Goal: Check status: Check status

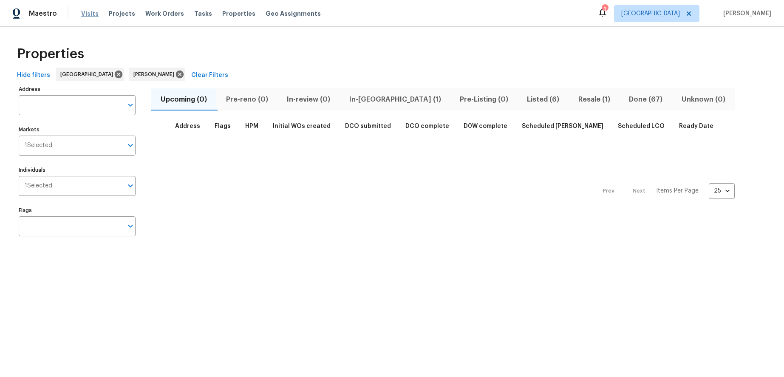
click at [91, 13] on span "Visits" at bounding box center [89, 13] width 17 height 9
click at [89, 15] on span "Visits" at bounding box center [89, 13] width 17 height 9
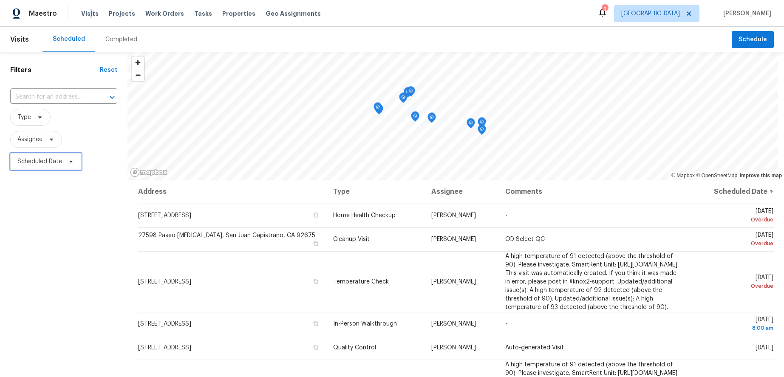
click at [56, 163] on span "Scheduled Date" at bounding box center [39, 161] width 45 height 9
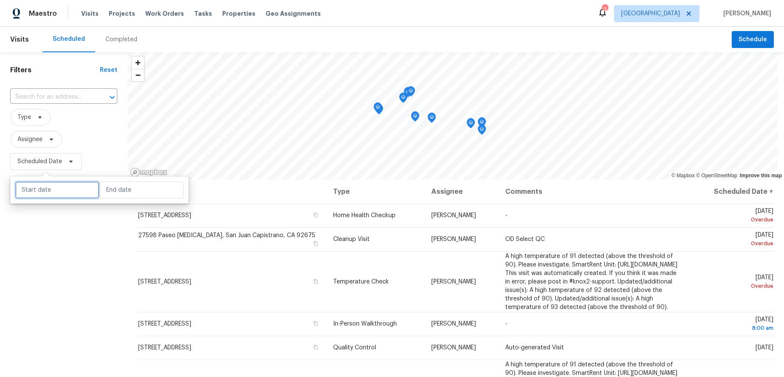
select select "7"
select select "2025"
select select "8"
select select "2025"
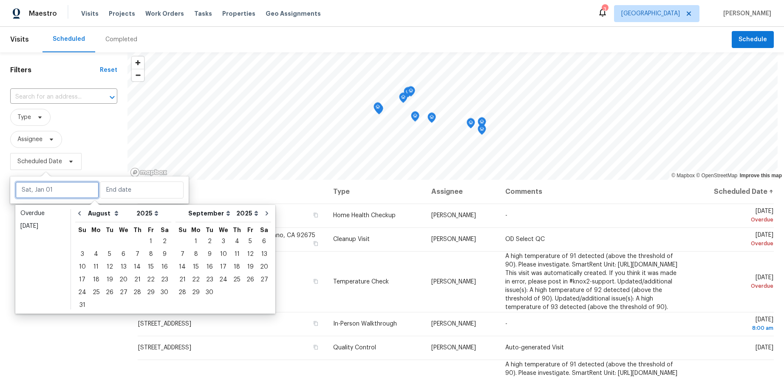
click at [62, 186] on input "text" at bounding box center [57, 189] width 84 height 17
click at [132, 267] on div "14" at bounding box center [137, 267] width 14 height 12
type input "[DATE]"
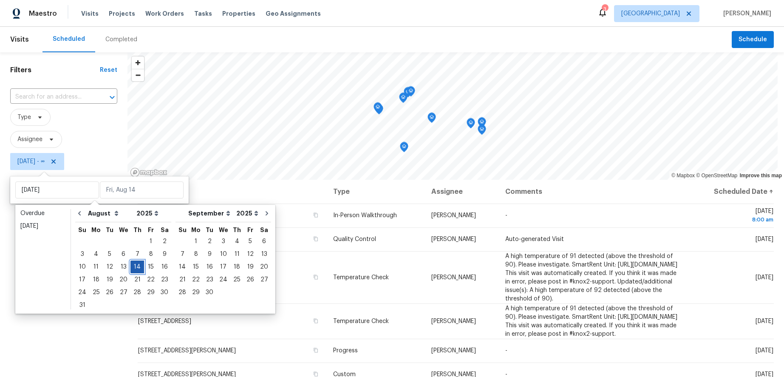
click at [132, 267] on div "14" at bounding box center [137, 267] width 14 height 12
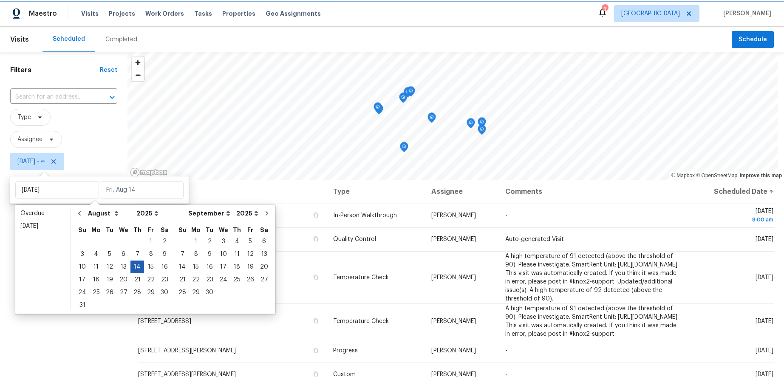
type input "[DATE]"
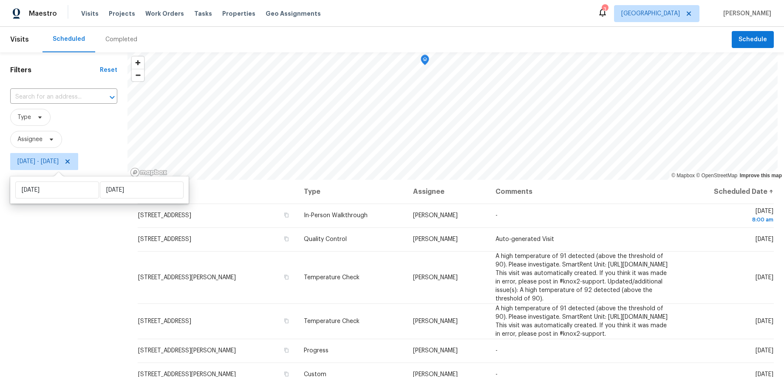
click at [66, 278] on div "Filters Reset ​ Type Assignee [DATE] - [DATE]" at bounding box center [64, 266] width 128 height 429
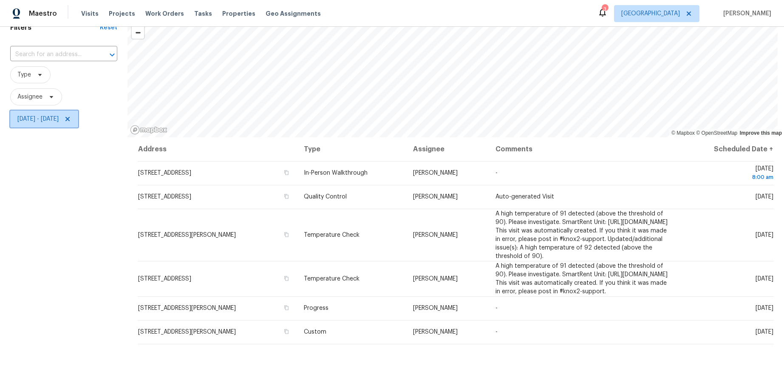
click at [59, 120] on span "[DATE] - [DATE]" at bounding box center [37, 119] width 41 height 9
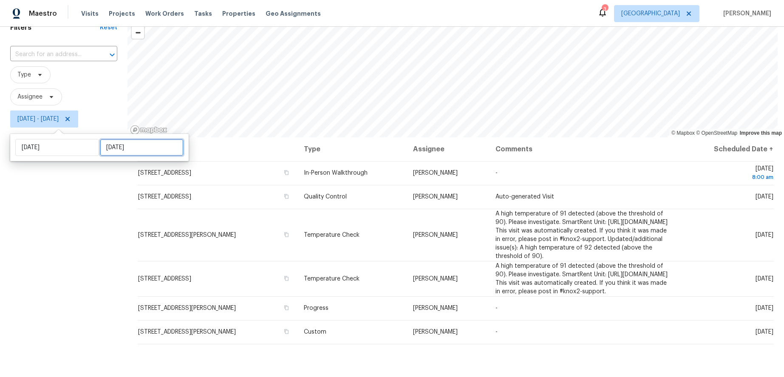
select select "7"
select select "2025"
select select "8"
select select "2025"
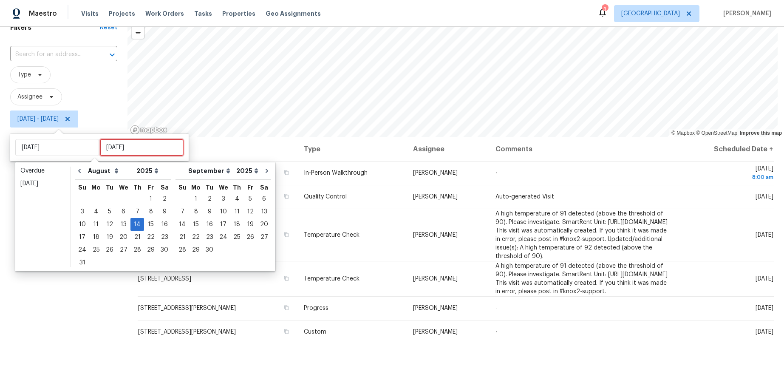
click at [120, 145] on input "[DATE]" at bounding box center [142, 147] width 84 height 17
type input "[DATE]"
click at [144, 223] on div "15" at bounding box center [151, 224] width 14 height 12
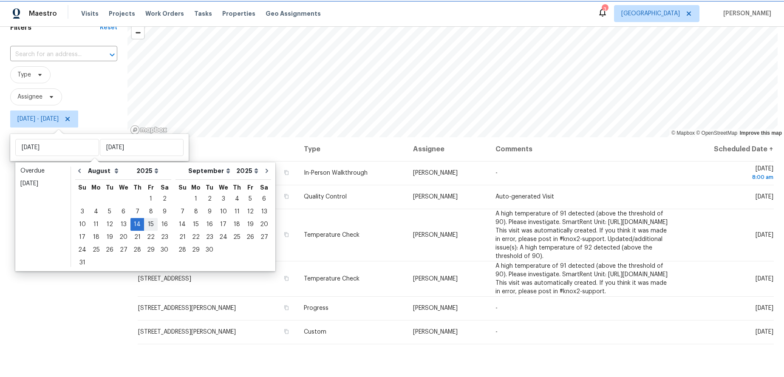
type input "[DATE]"
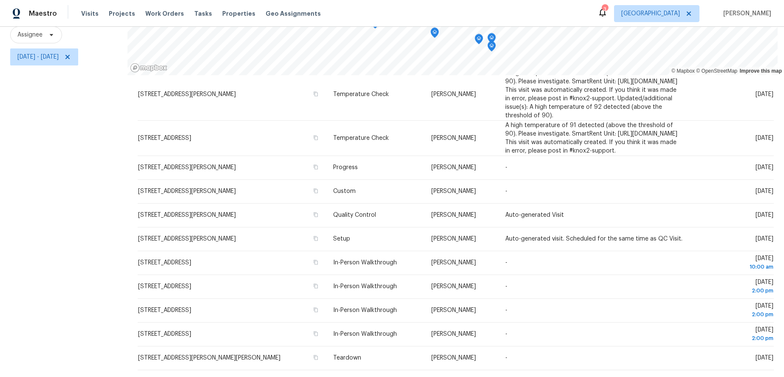
scroll to position [96, 0]
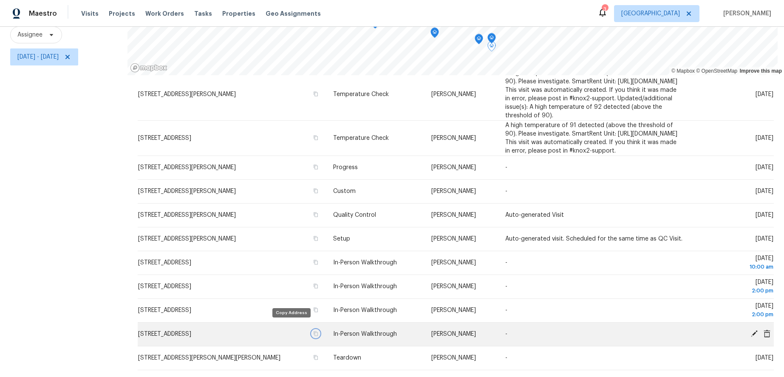
click at [313, 331] on icon "button" at bounding box center [315, 333] width 5 height 5
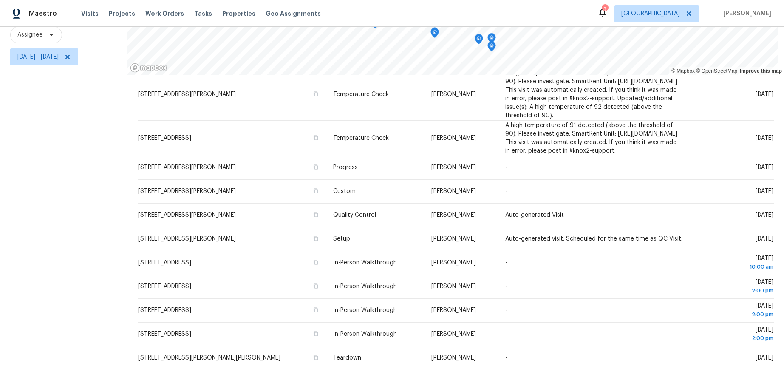
click at [101, 106] on div "Filters Reset ​ Type Assignee [DATE] - [DATE]" at bounding box center [64, 162] width 128 height 429
